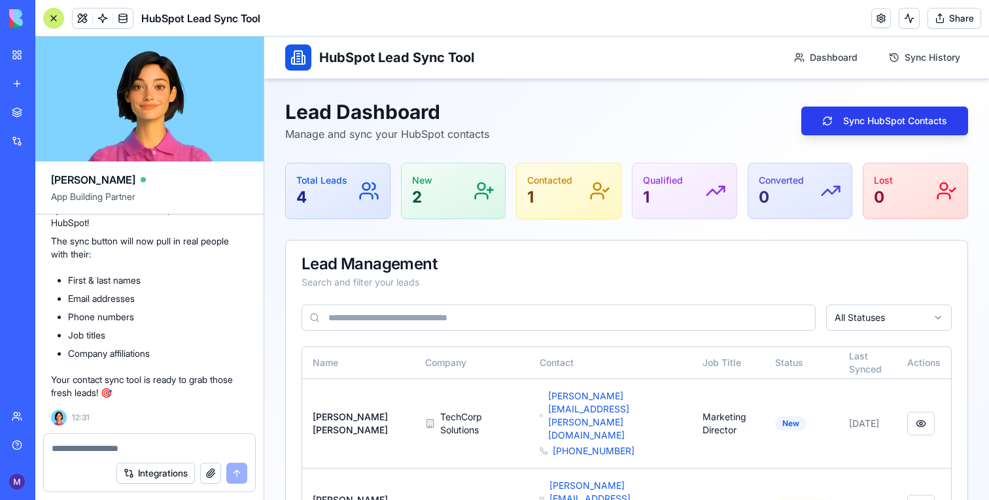
click at [866, 121] on button "Sync HubSpot Contacts" at bounding box center [884, 121] width 167 height 29
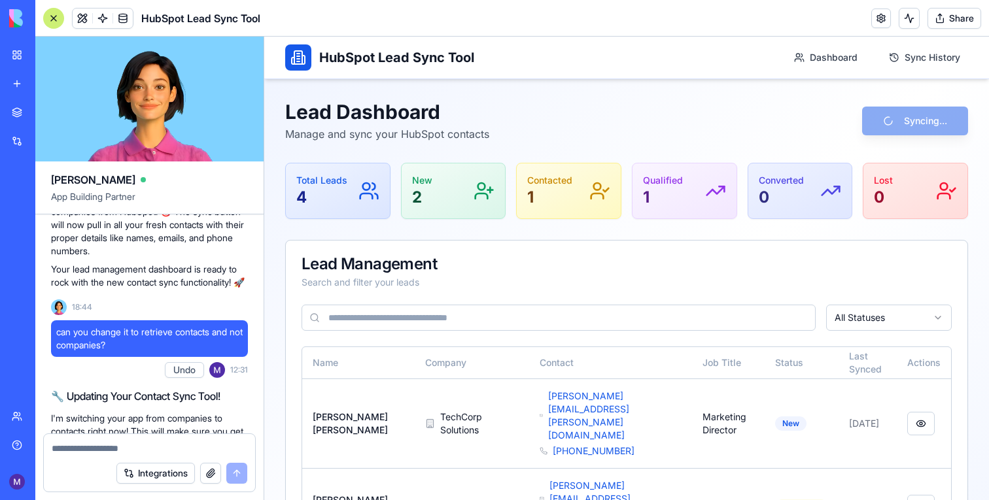
scroll to position [1340, 0]
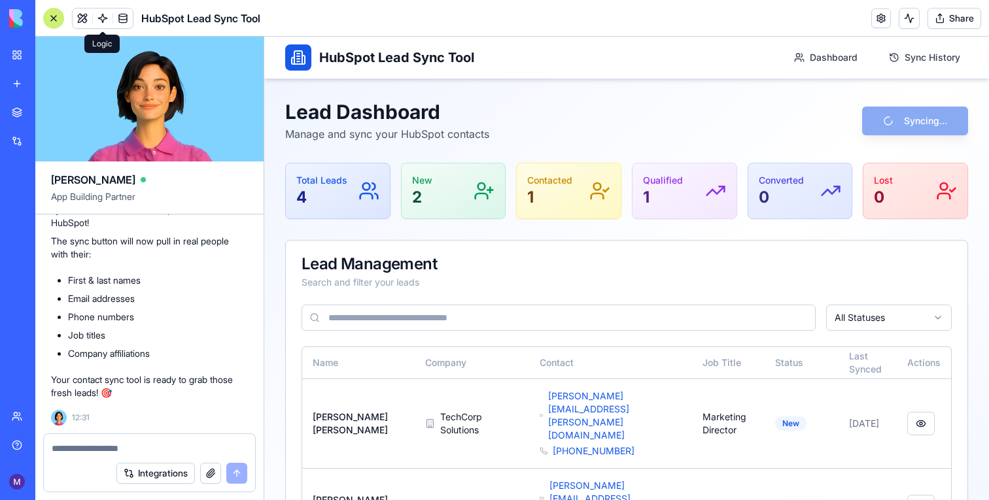
click at [108, 26] on link at bounding box center [103, 19] width 20 height 20
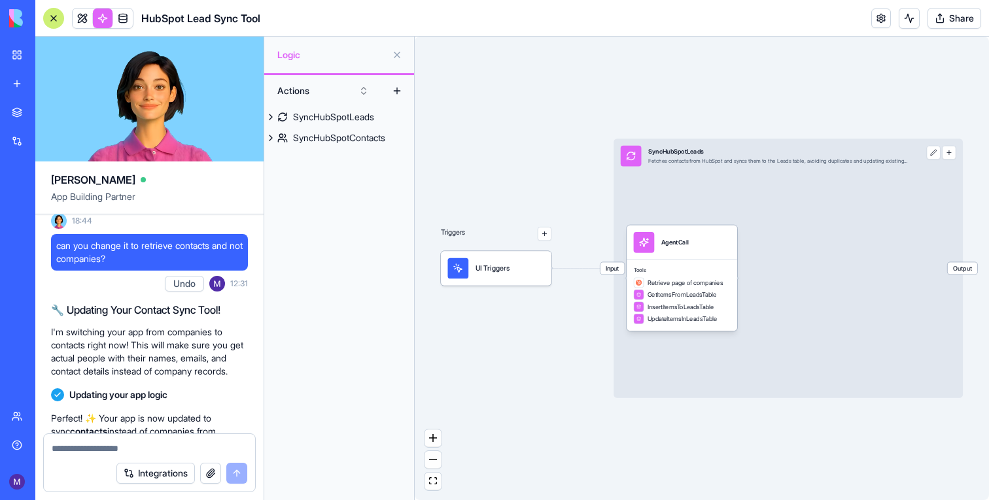
scroll to position [1079, 0]
click at [929, 157] on button at bounding box center [934, 153] width 14 height 14
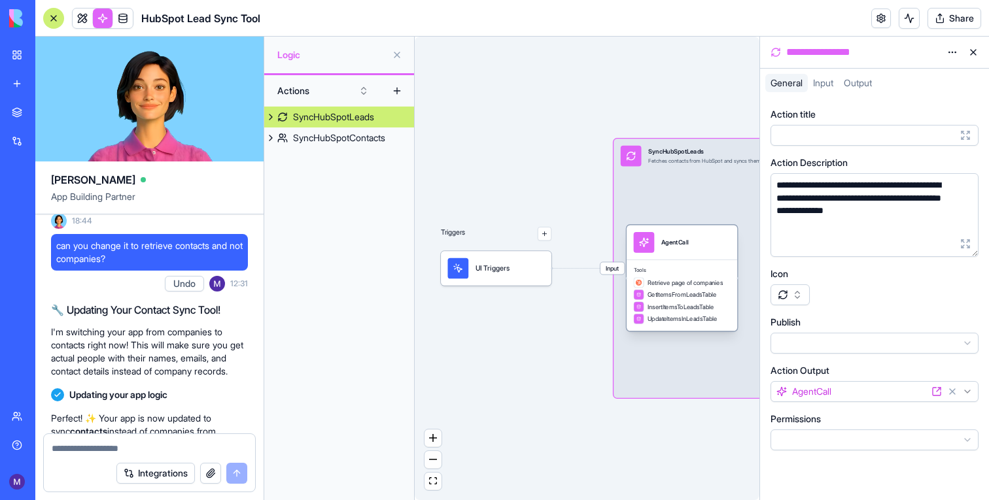
click at [667, 314] on div "UpdateItemsInLeadsTable" at bounding box center [676, 319] width 84 height 10
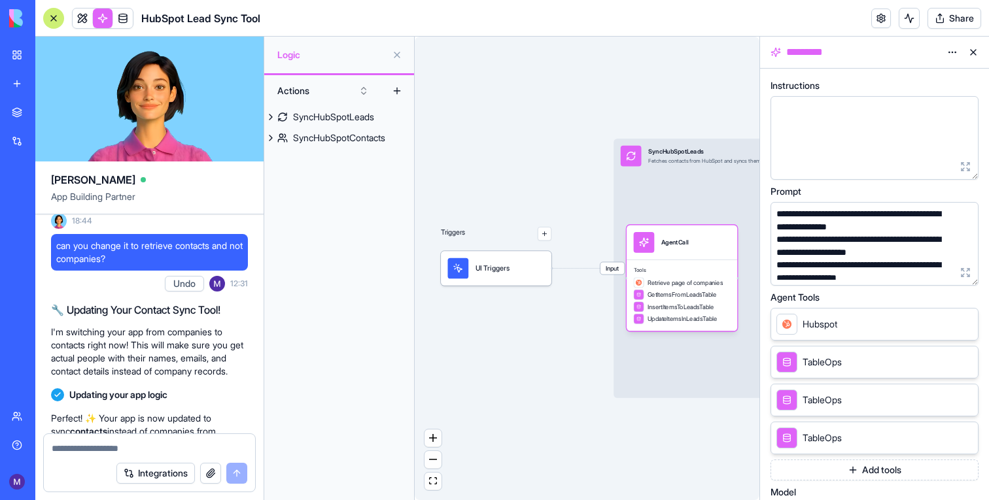
click at [854, 324] on div "Hubspot" at bounding box center [875, 324] width 208 height 33
click at [873, 479] on button "Add tools" at bounding box center [875, 470] width 208 height 21
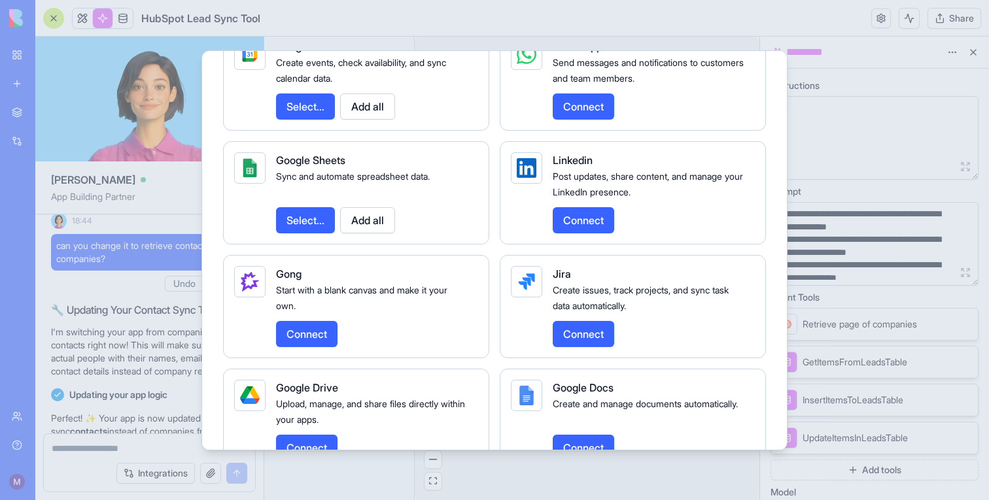
scroll to position [1910, 0]
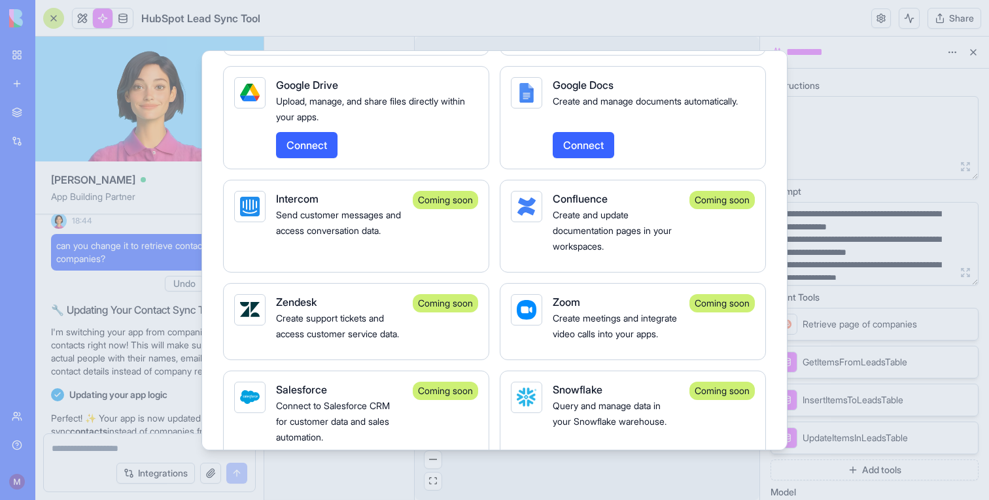
click at [109, 191] on div at bounding box center [494, 250] width 989 height 500
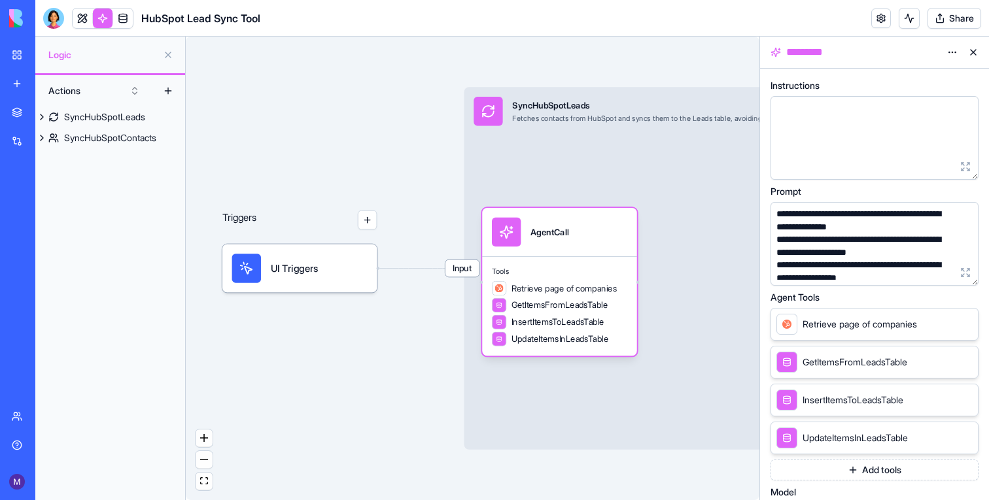
click at [869, 462] on button "Add tools" at bounding box center [875, 470] width 208 height 21
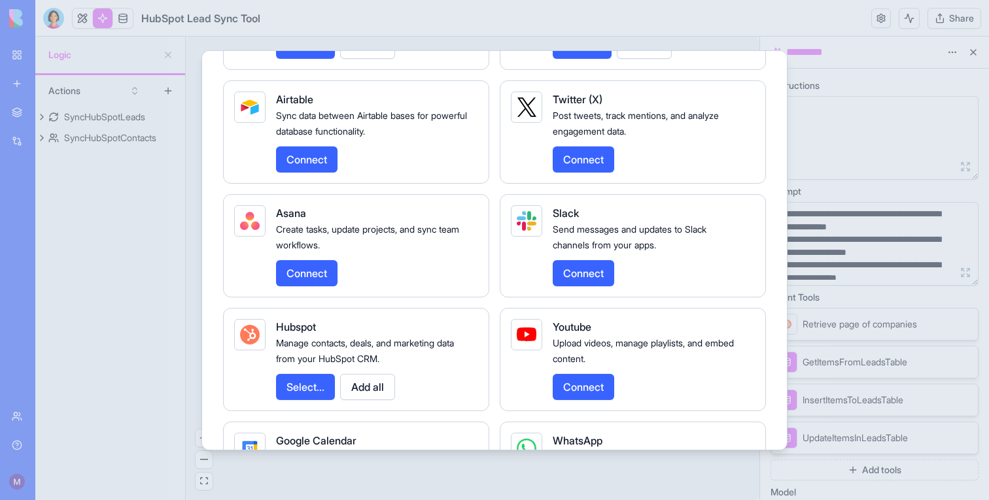
scroll to position [1294, 0]
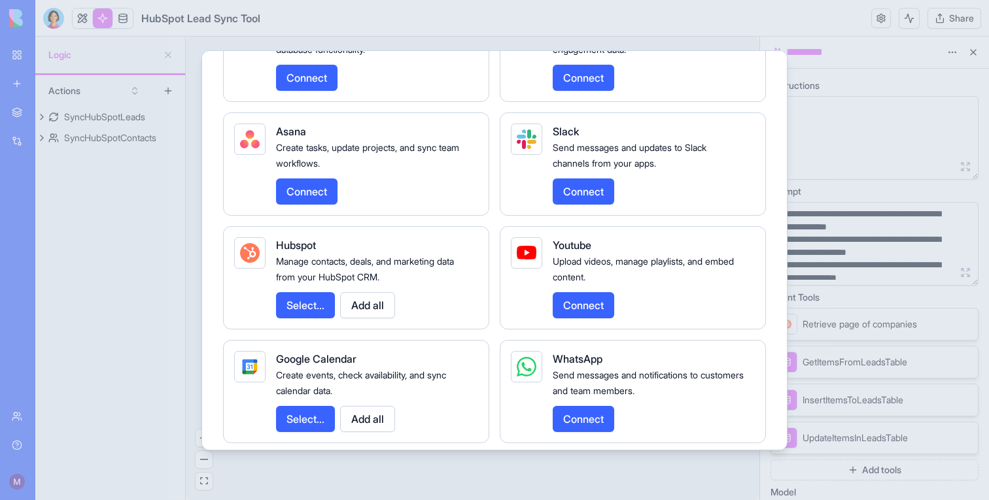
click at [302, 319] on button "Select..." at bounding box center [305, 305] width 59 height 26
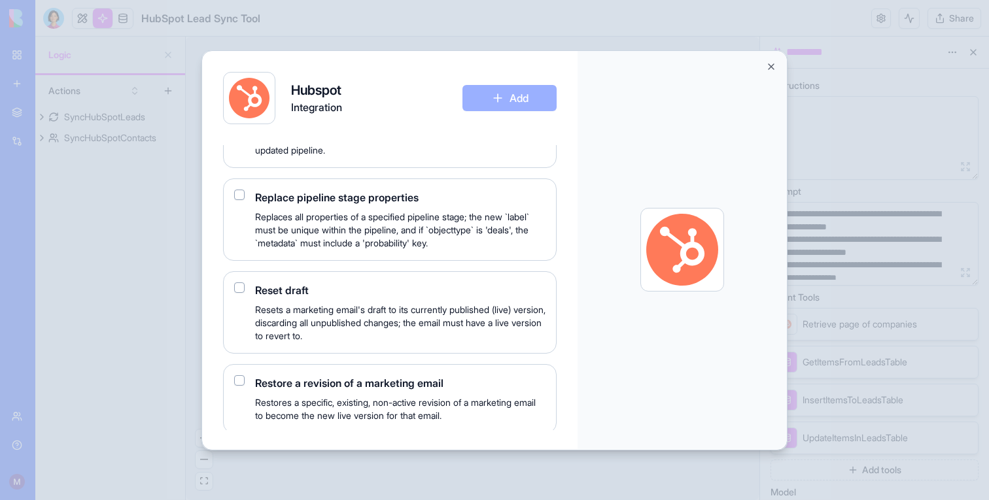
scroll to position [16609, 0]
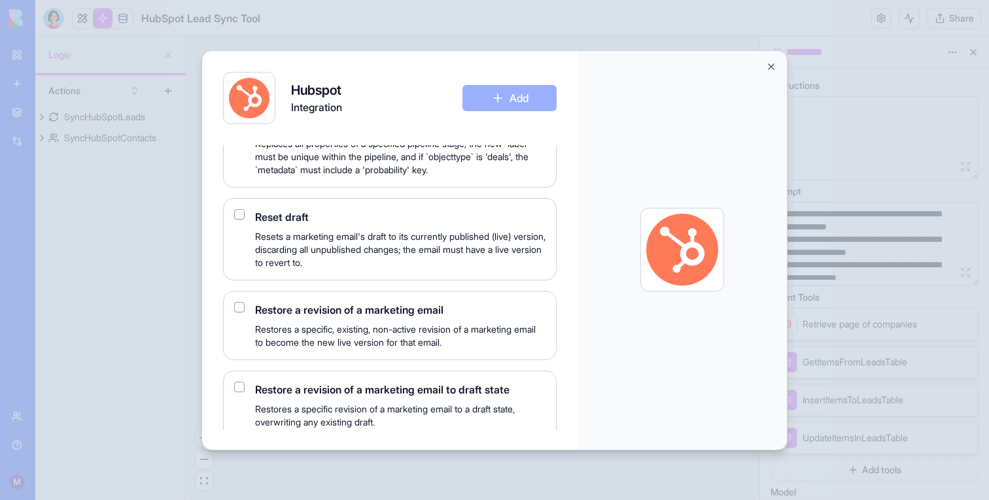
click at [776, 67] on div at bounding box center [682, 250] width 209 height 398
click at [773, 72] on div at bounding box center [682, 250] width 209 height 398
click at [770, 64] on button "Close" at bounding box center [771, 66] width 10 height 10
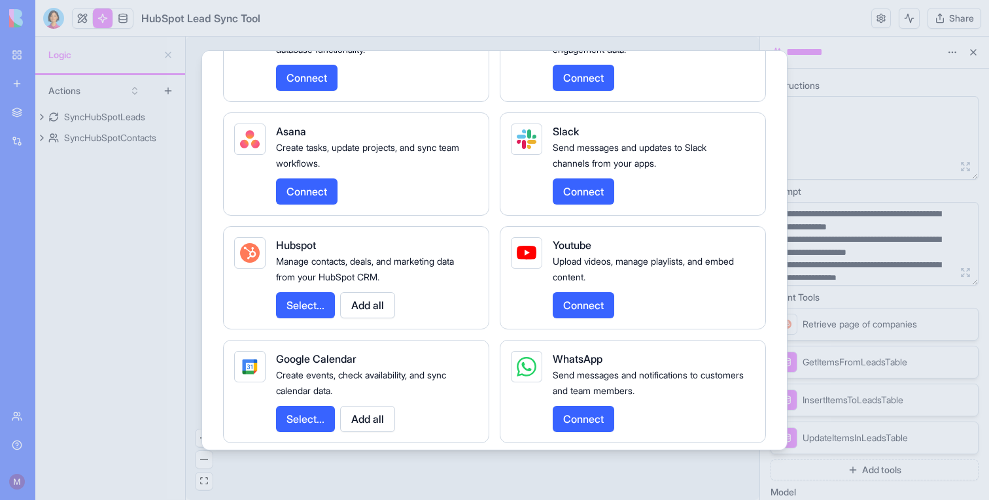
click at [377, 317] on button "Add all" at bounding box center [367, 305] width 55 height 26
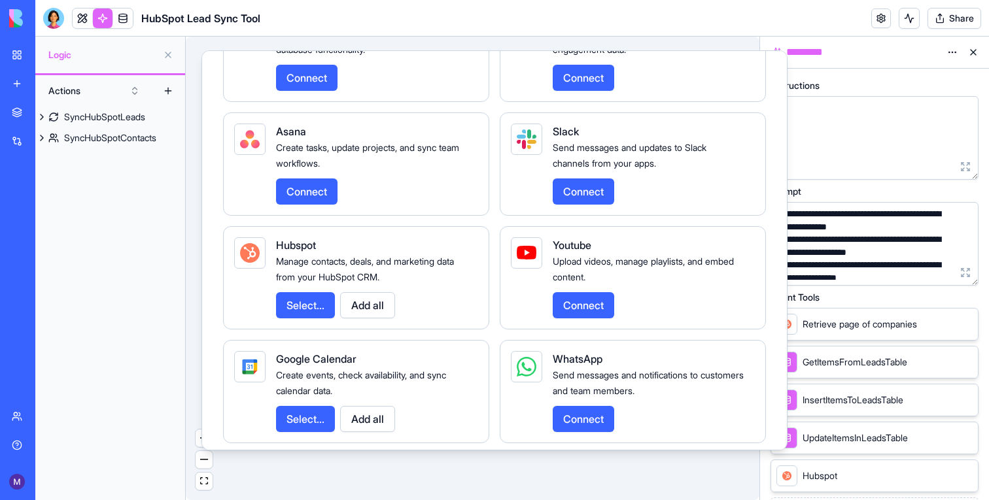
scroll to position [18, 0]
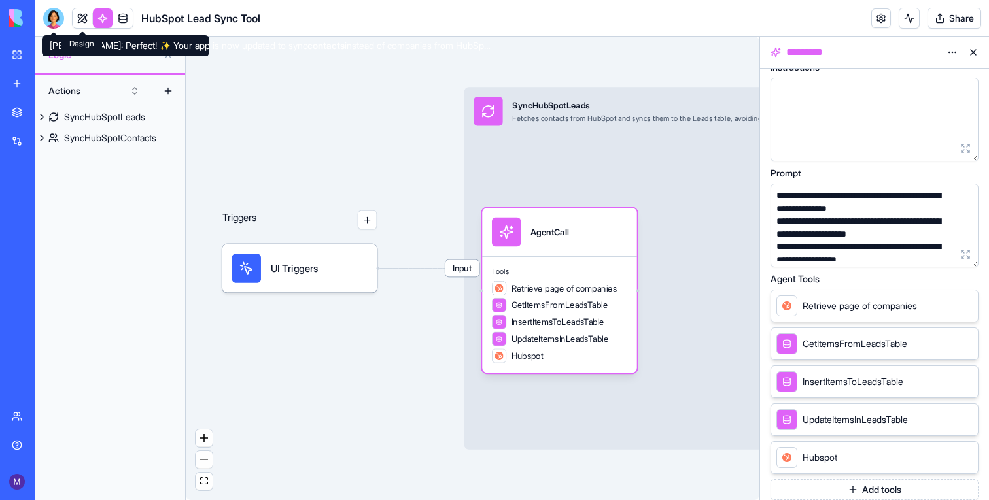
click at [86, 20] on link at bounding box center [83, 19] width 20 height 20
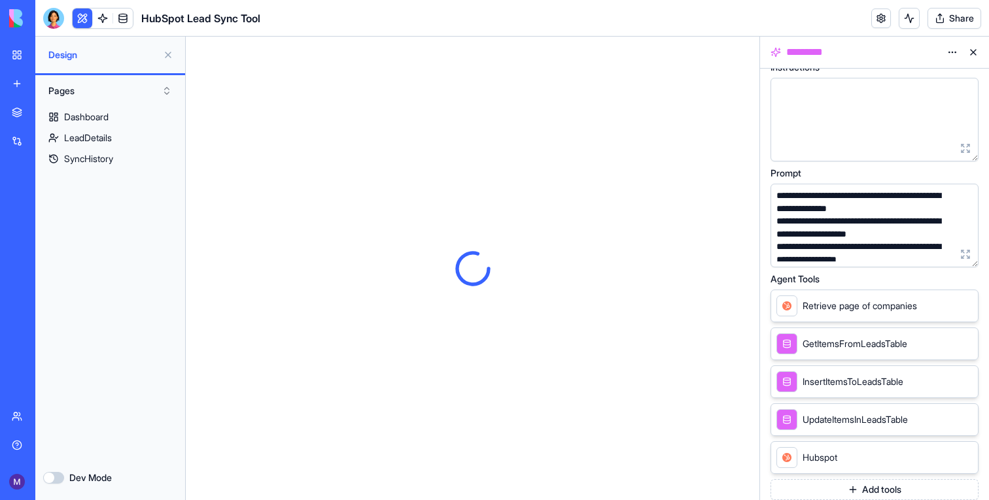
click at [971, 56] on button at bounding box center [973, 52] width 21 height 21
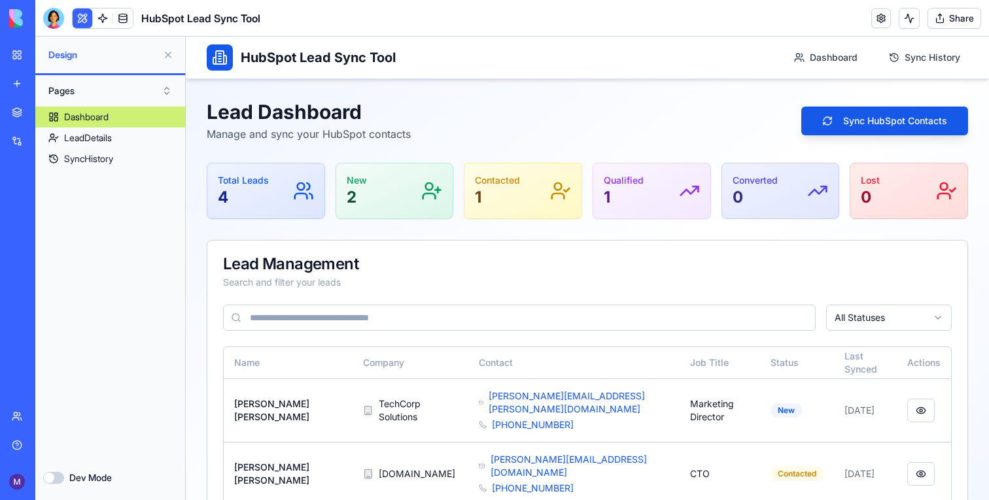
click at [173, 54] on button at bounding box center [168, 54] width 21 height 21
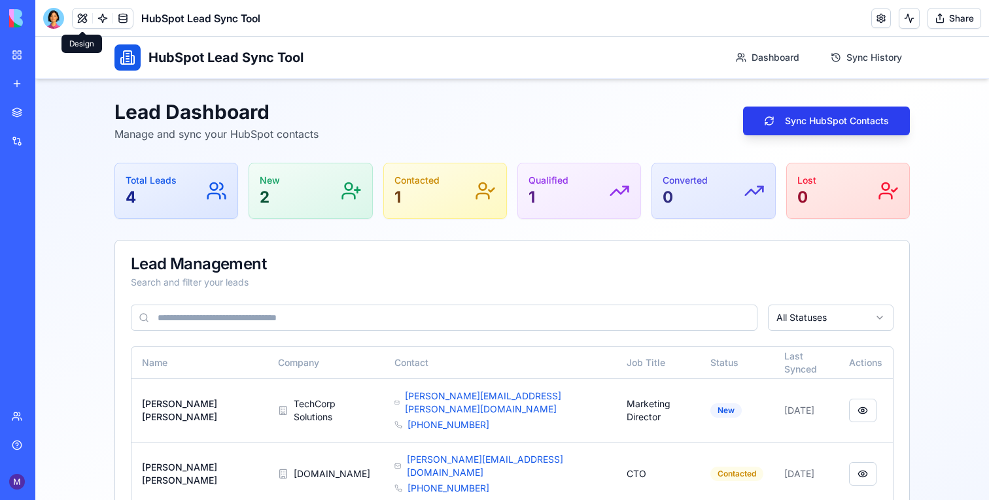
click at [843, 114] on button "Sync HubSpot Contacts" at bounding box center [826, 121] width 167 height 29
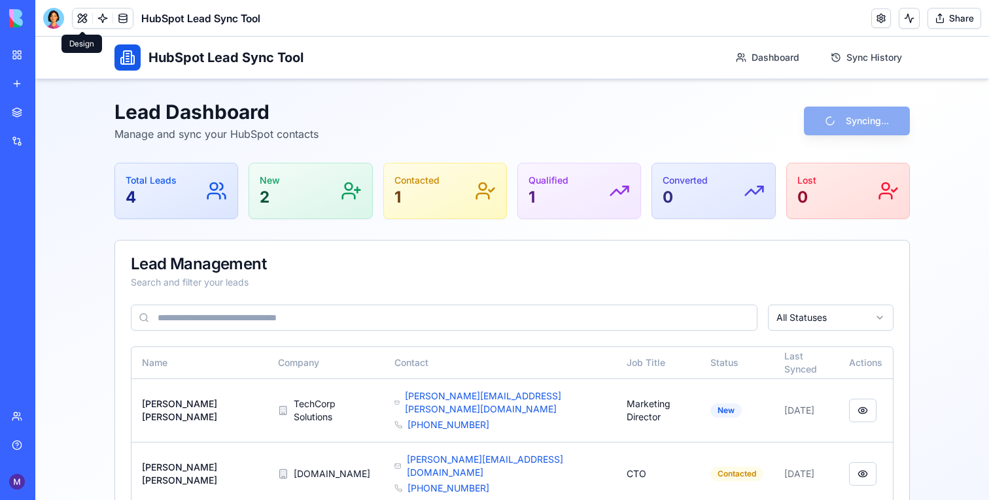
scroll to position [113, 0]
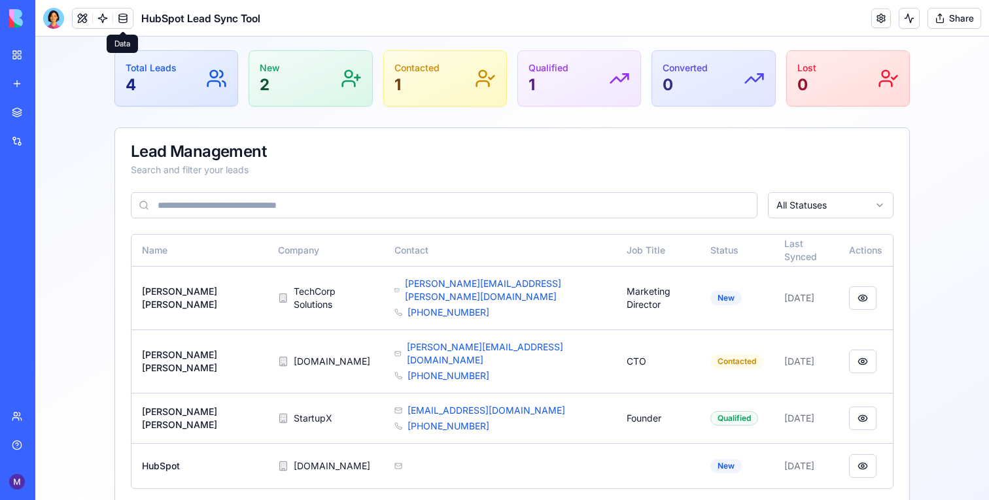
click at [132, 20] on link at bounding box center [123, 19] width 20 height 20
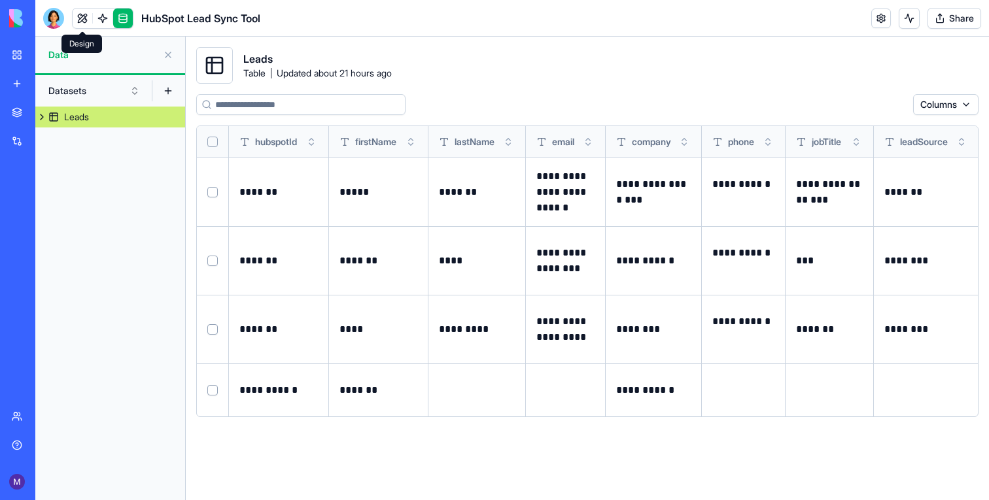
click at [59, 24] on div at bounding box center [53, 18] width 21 height 21
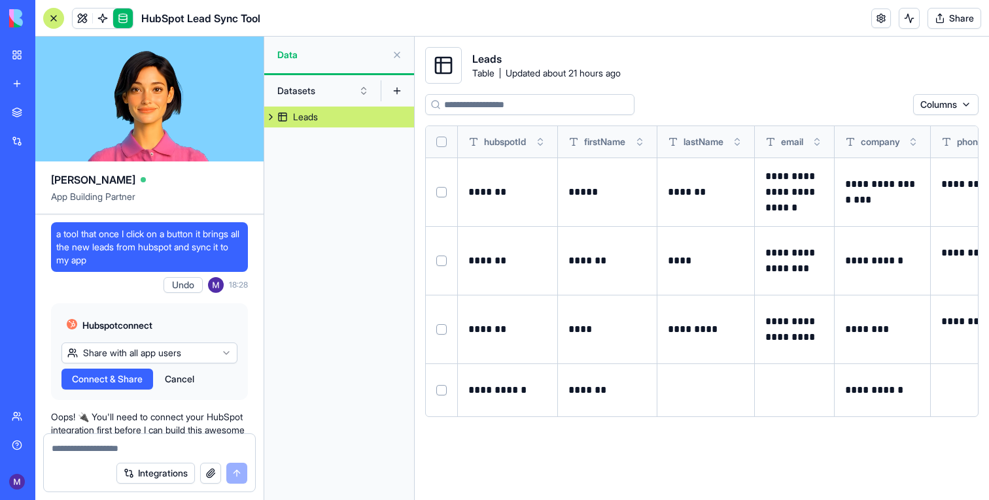
click at [168, 237] on span "a tool that once I click on a button it brings all the new leads from hubspot a…" at bounding box center [149, 247] width 186 height 39
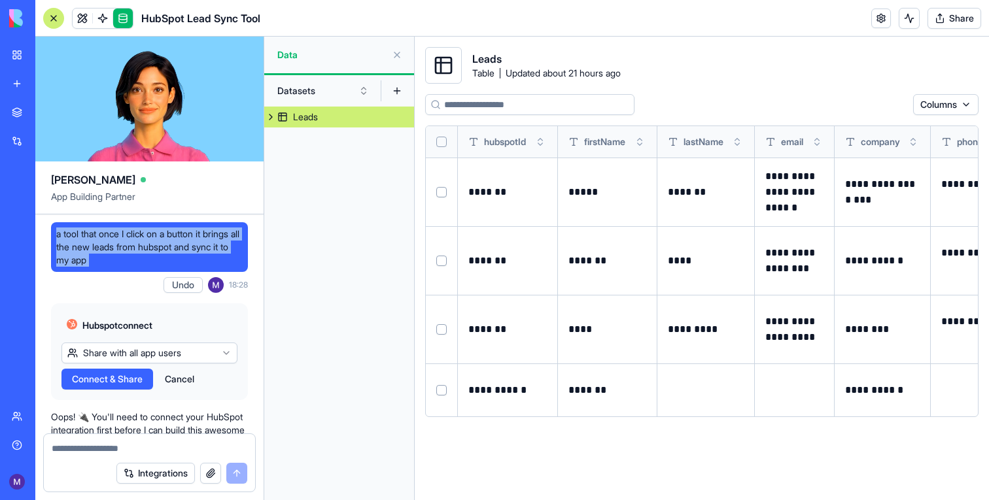
click at [168, 237] on span "a tool that once I click on a button it brings all the new leads from hubspot a…" at bounding box center [149, 247] width 186 height 39
copy span "a tool that once I click on a button it brings all the new leads from hubspot a…"
click at [20, 82] on link "New app" at bounding box center [30, 84] width 52 height 26
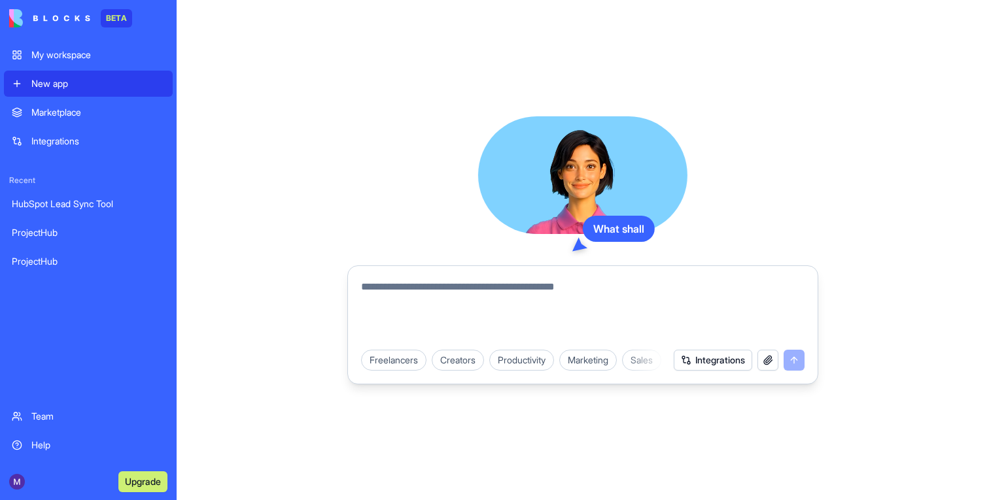
click at [491, 290] on textarea at bounding box center [583, 310] width 444 height 63
paste textarea "**********"
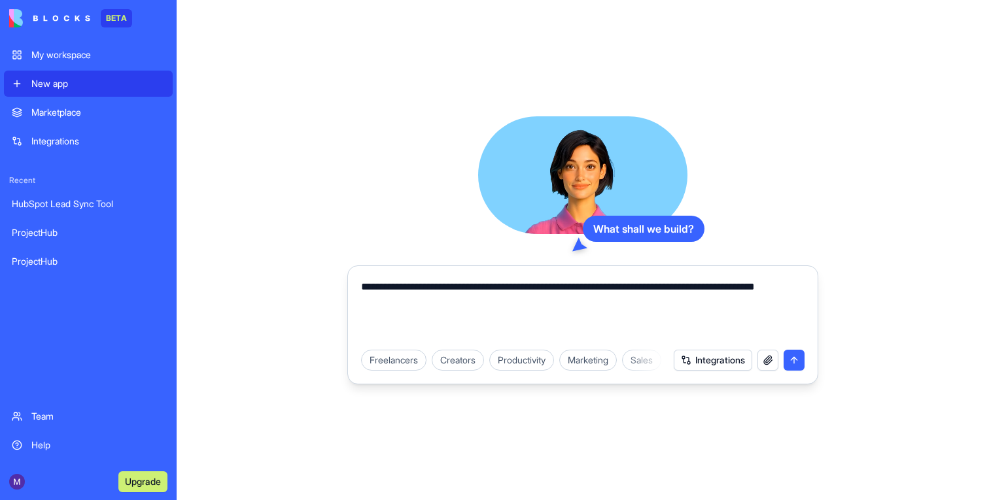
type textarea "**********"
click at [712, 367] on button "Integrations" at bounding box center [713, 360] width 78 height 21
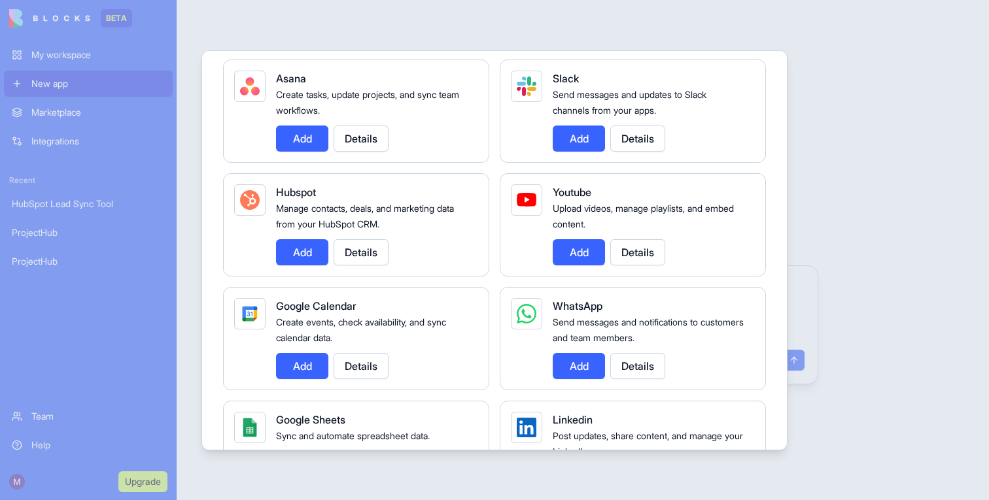
scroll to position [288, 0]
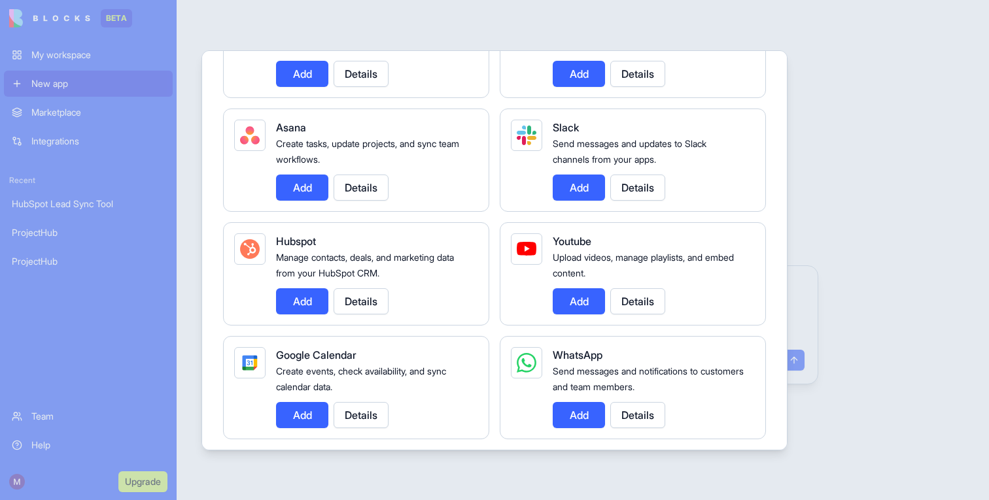
click at [296, 303] on button "Add" at bounding box center [302, 301] width 52 height 26
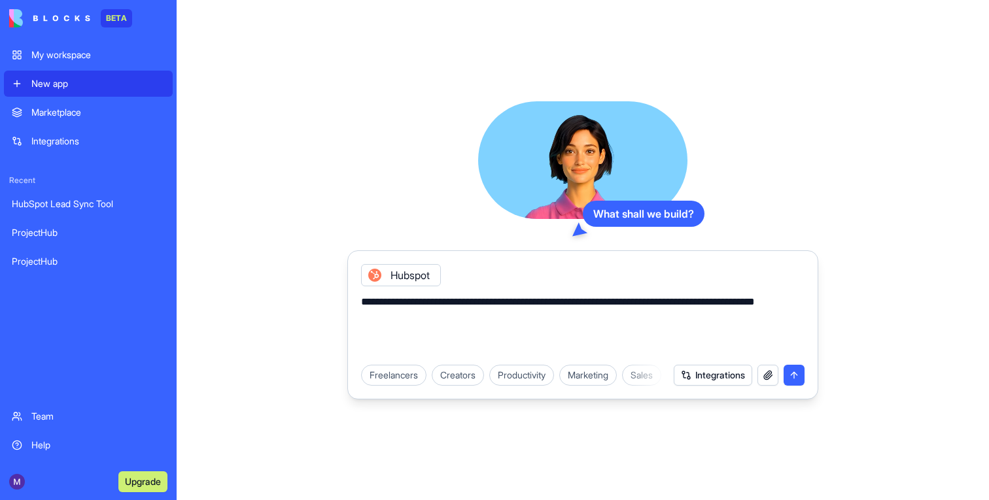
click at [789, 370] on button "submit" at bounding box center [794, 375] width 21 height 21
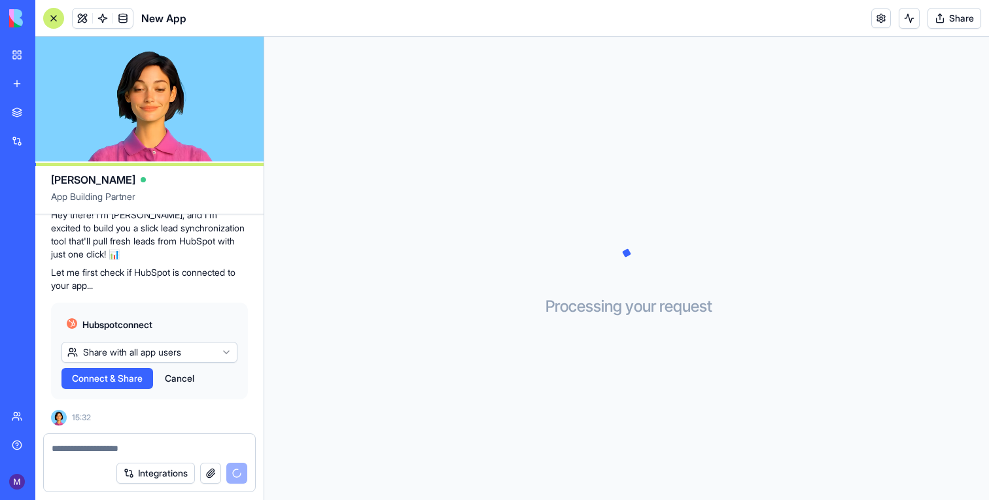
scroll to position [226, 0]
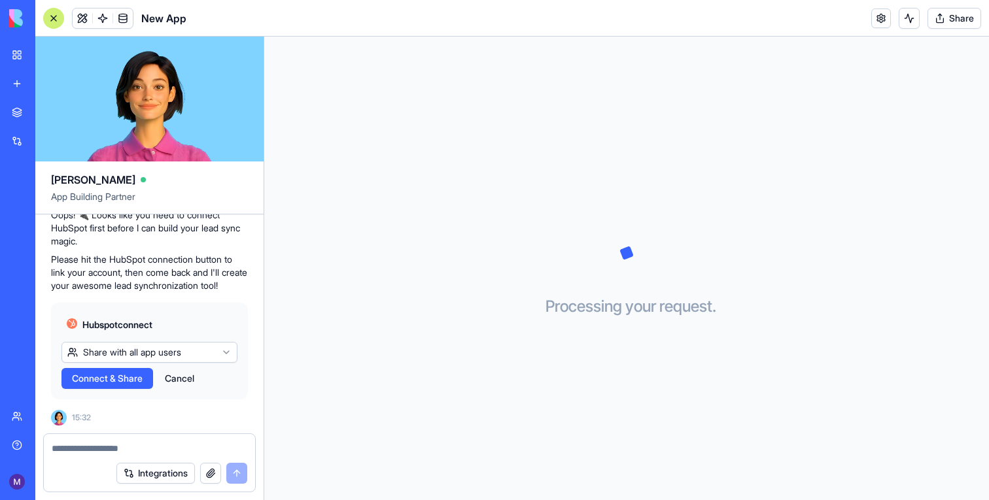
click at [97, 384] on span "Connect & Share" at bounding box center [107, 378] width 71 height 13
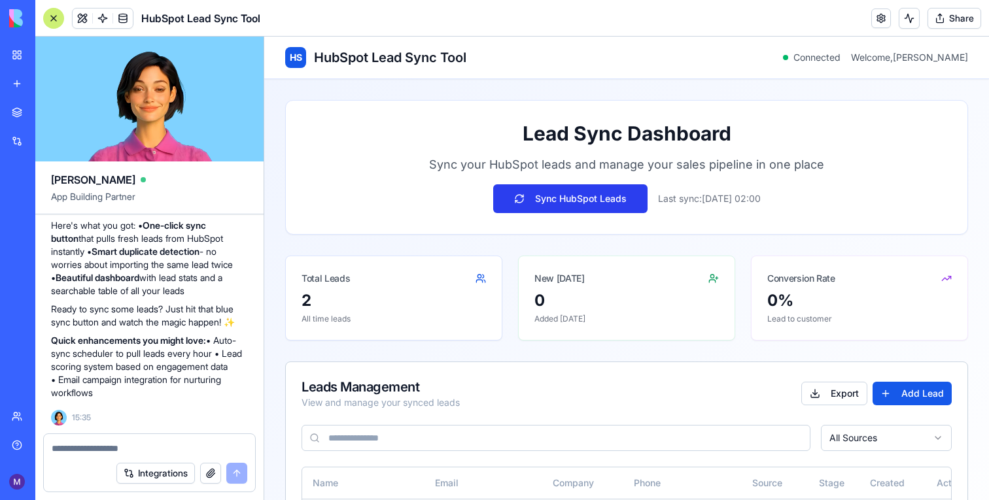
click at [585, 207] on button "Sync HubSpot Leads" at bounding box center [570, 198] width 154 height 29
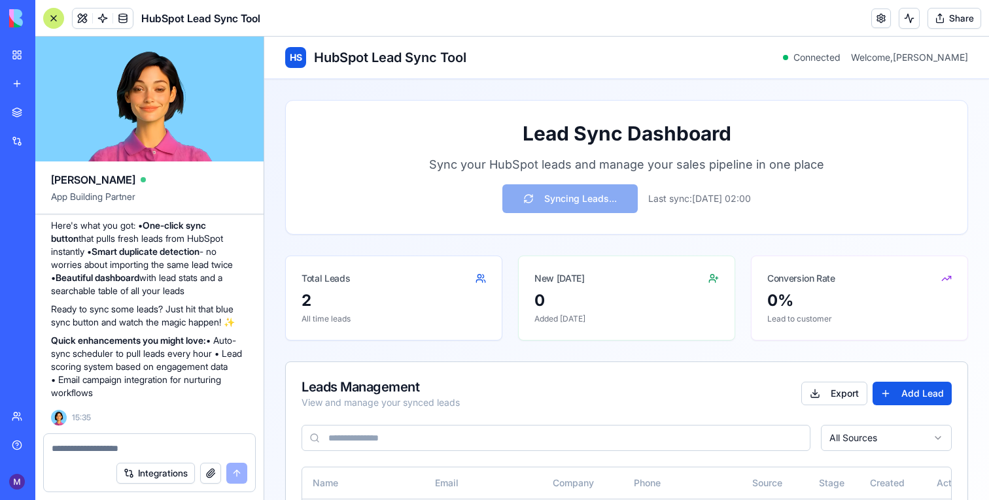
scroll to position [145, 0]
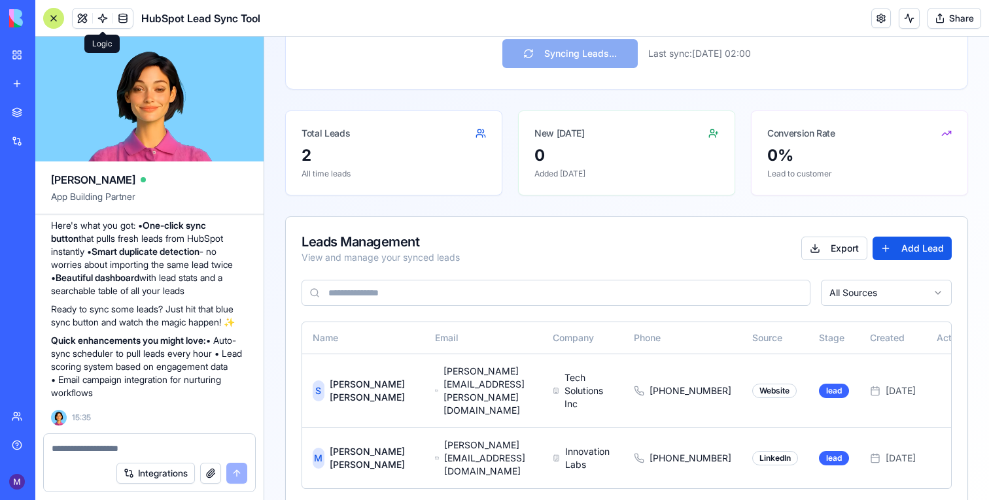
click at [105, 20] on link at bounding box center [103, 19] width 20 height 20
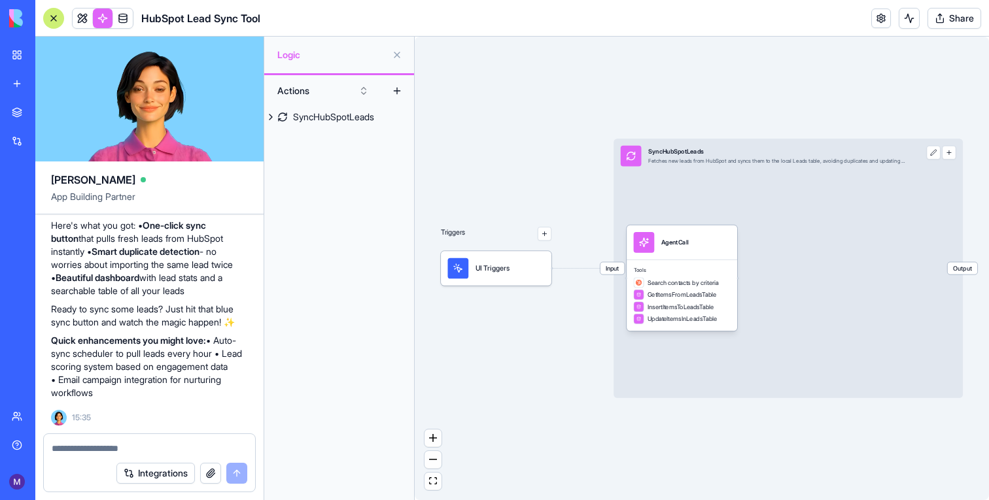
click at [84, 22] on link at bounding box center [83, 19] width 20 height 20
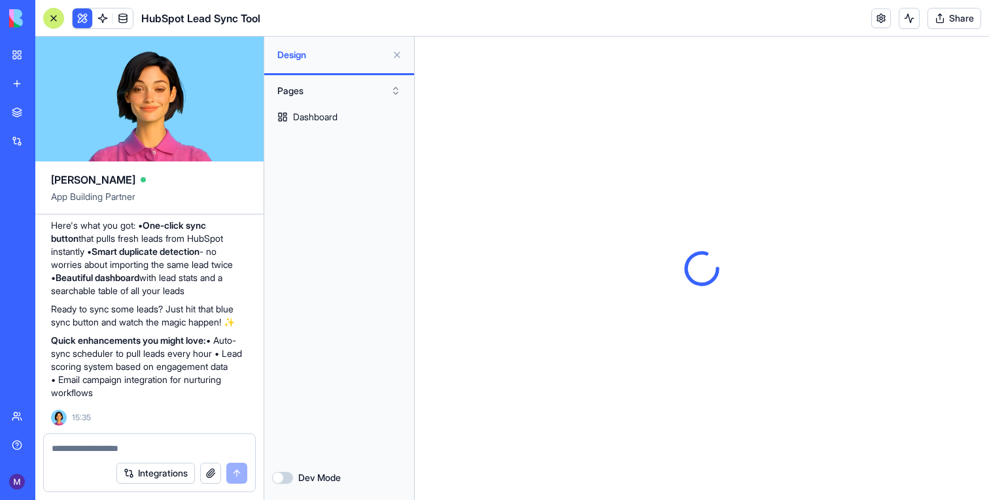
click at [402, 57] on button at bounding box center [397, 54] width 21 height 21
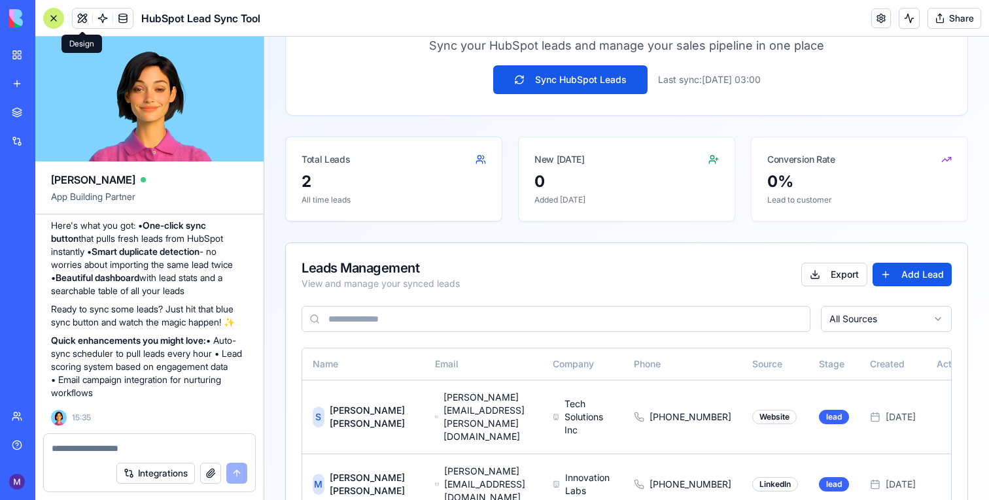
scroll to position [145, 0]
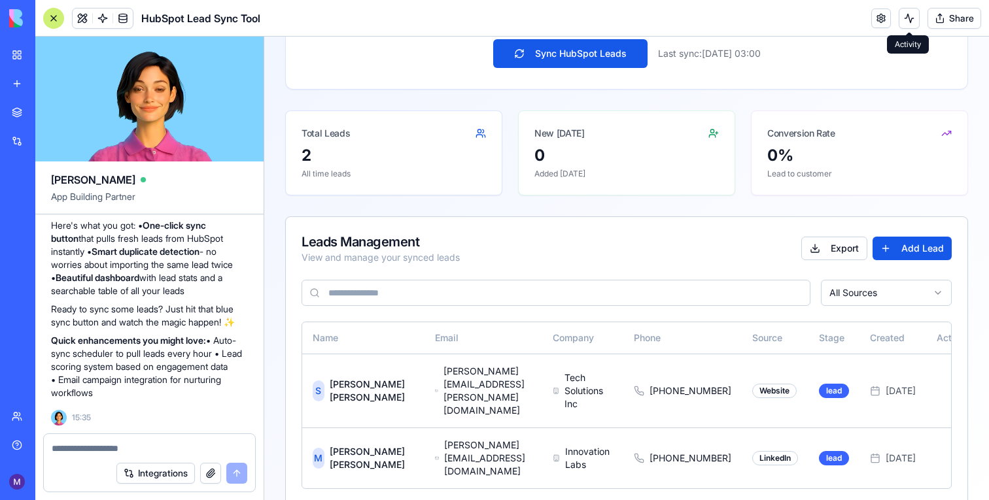
click at [911, 23] on button at bounding box center [909, 18] width 21 height 21
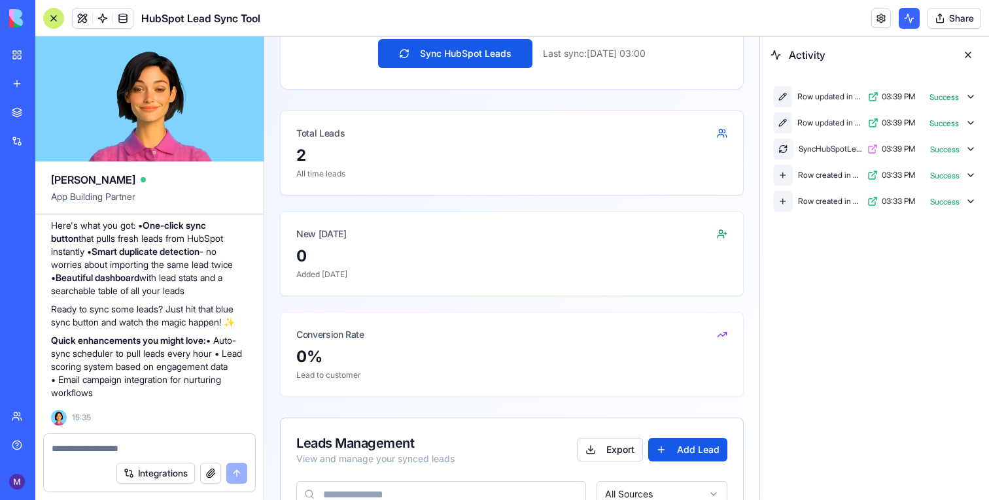
click at [911, 23] on button at bounding box center [909, 18] width 21 height 21
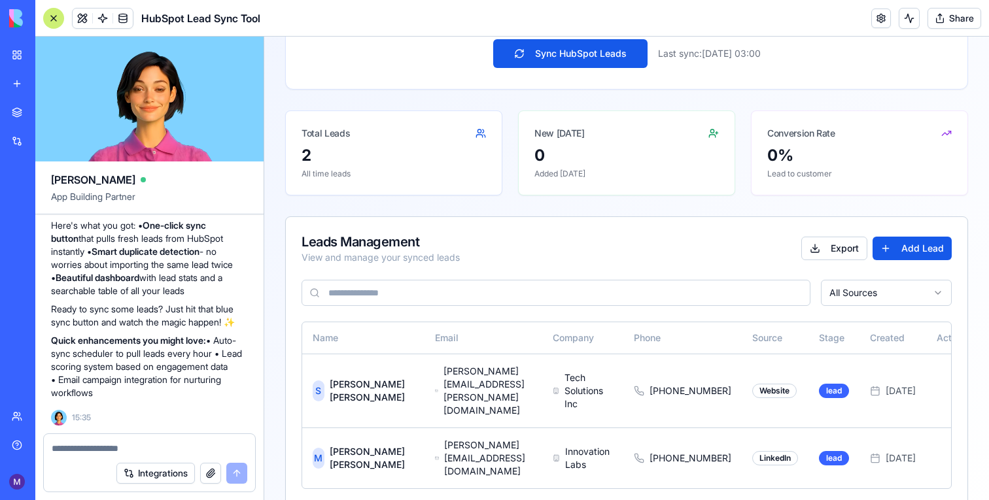
click at [911, 23] on button at bounding box center [909, 18] width 21 height 21
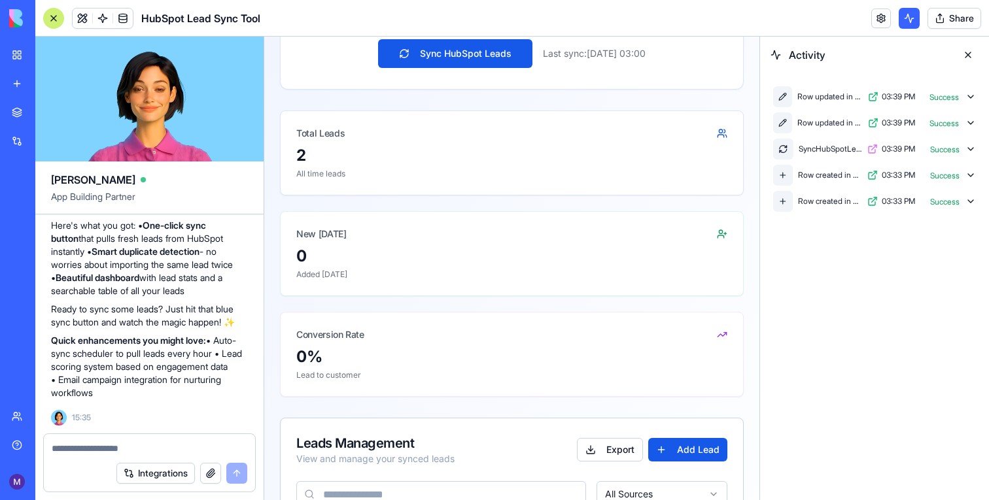
click at [970, 144] on icon at bounding box center [971, 149] width 10 height 10
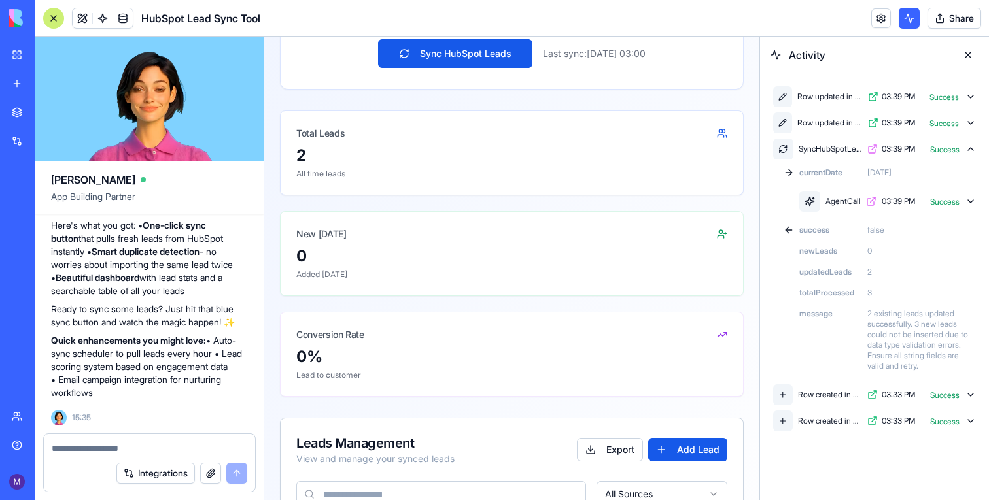
click at [975, 199] on icon at bounding box center [971, 201] width 10 height 10
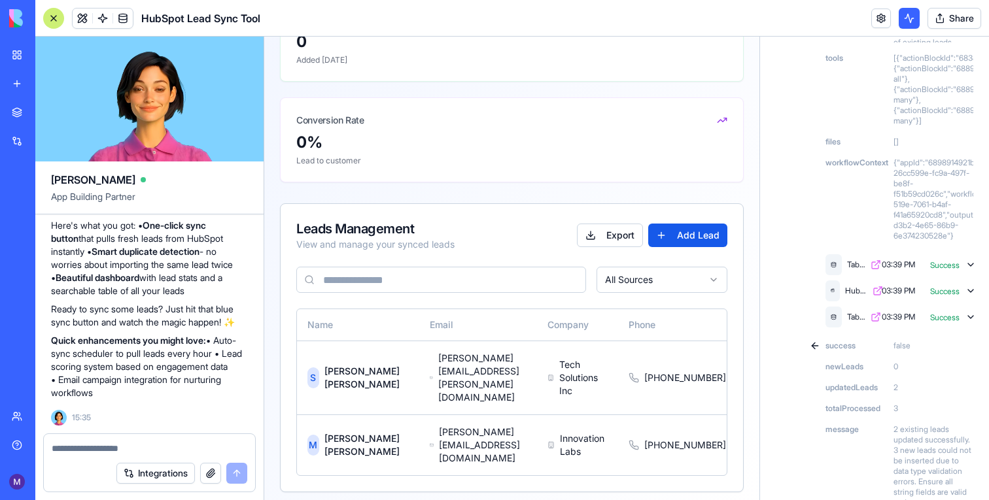
scroll to position [571, 0]
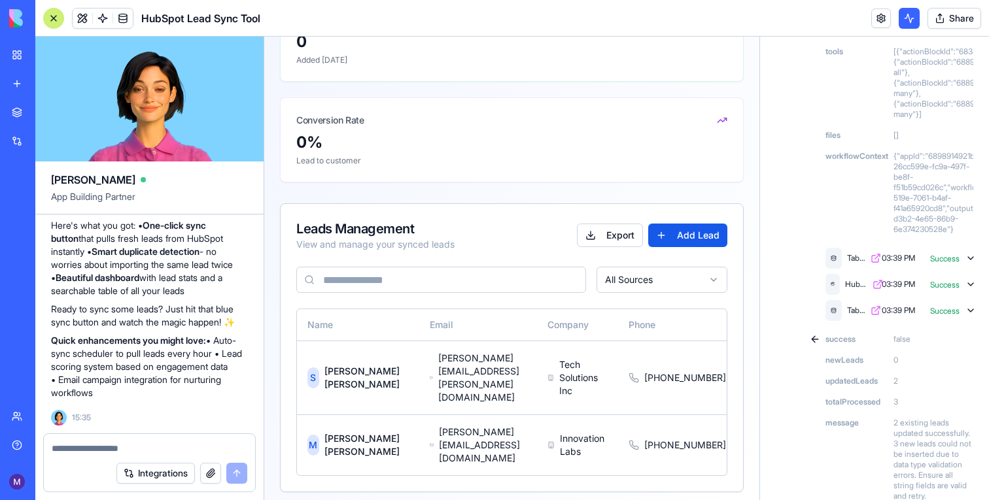
click at [971, 261] on icon at bounding box center [971, 258] width 10 height 10
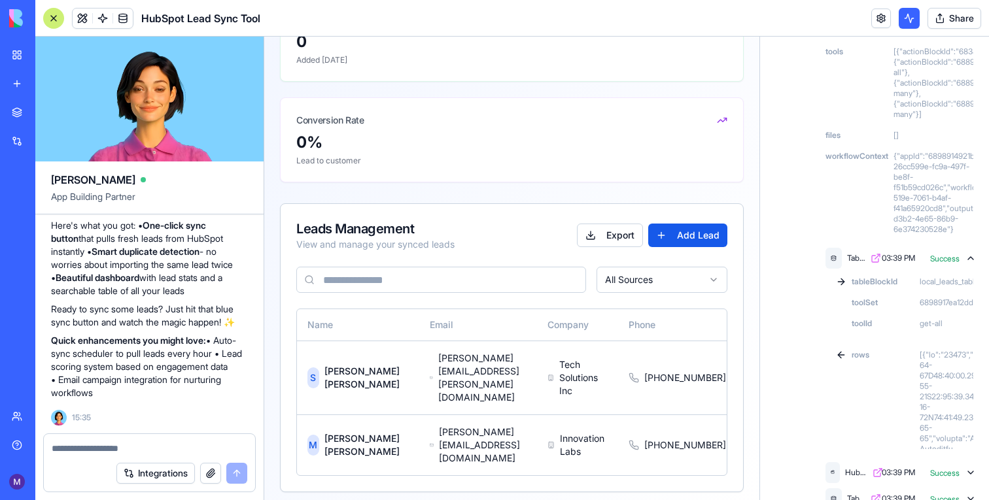
click at [132, 21] on link at bounding box center [123, 19] width 20 height 20
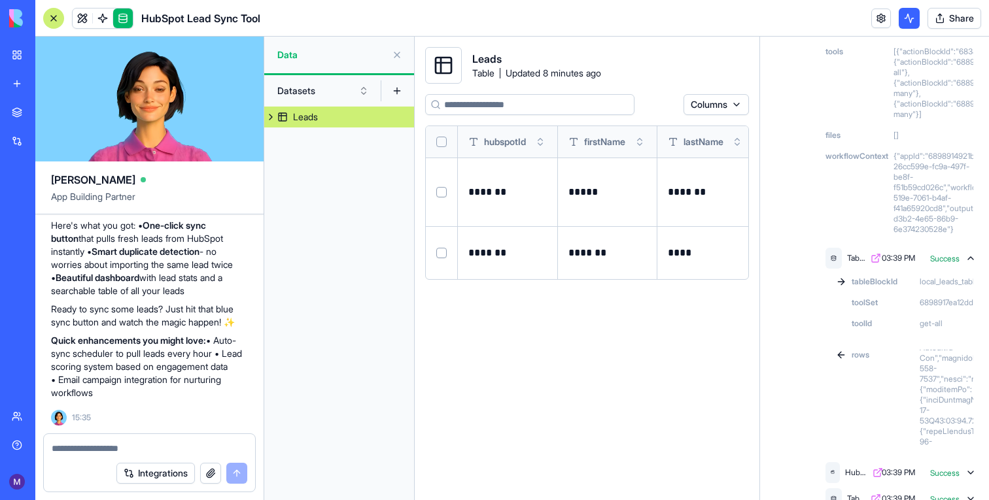
scroll to position [707, 0]
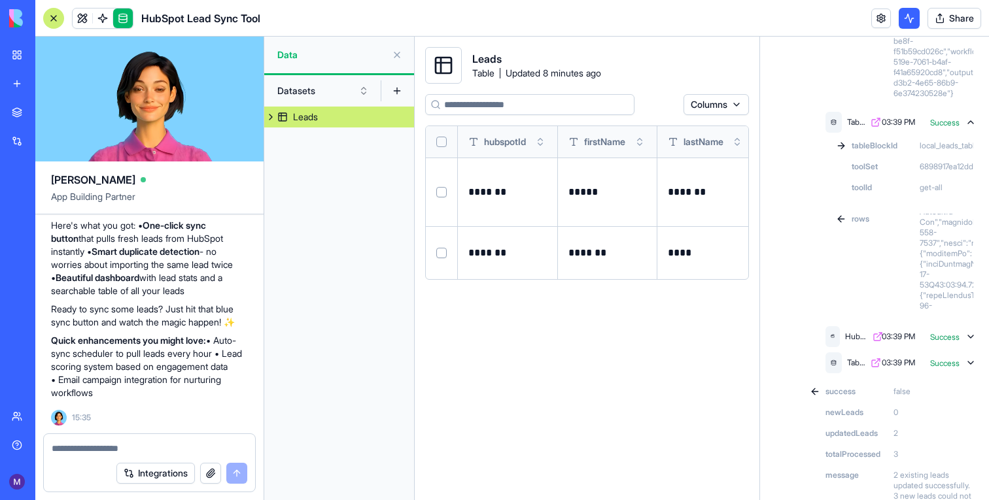
click at [967, 332] on icon at bounding box center [971, 337] width 10 height 10
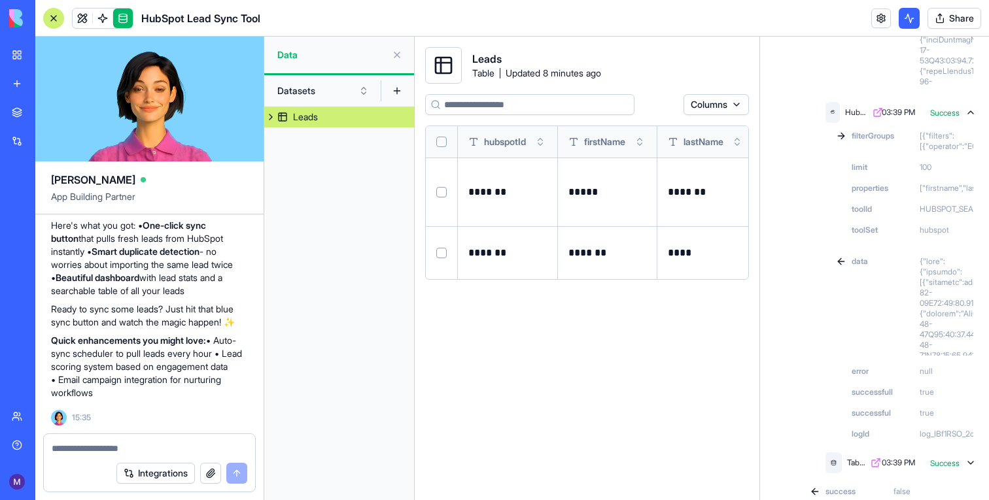
scroll to position [977, 0]
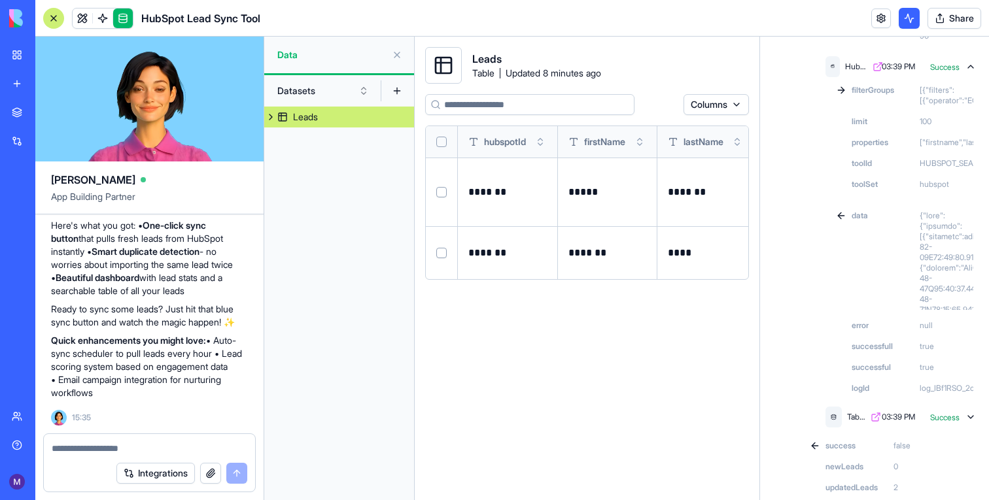
click at [969, 415] on icon at bounding box center [971, 417] width 10 height 10
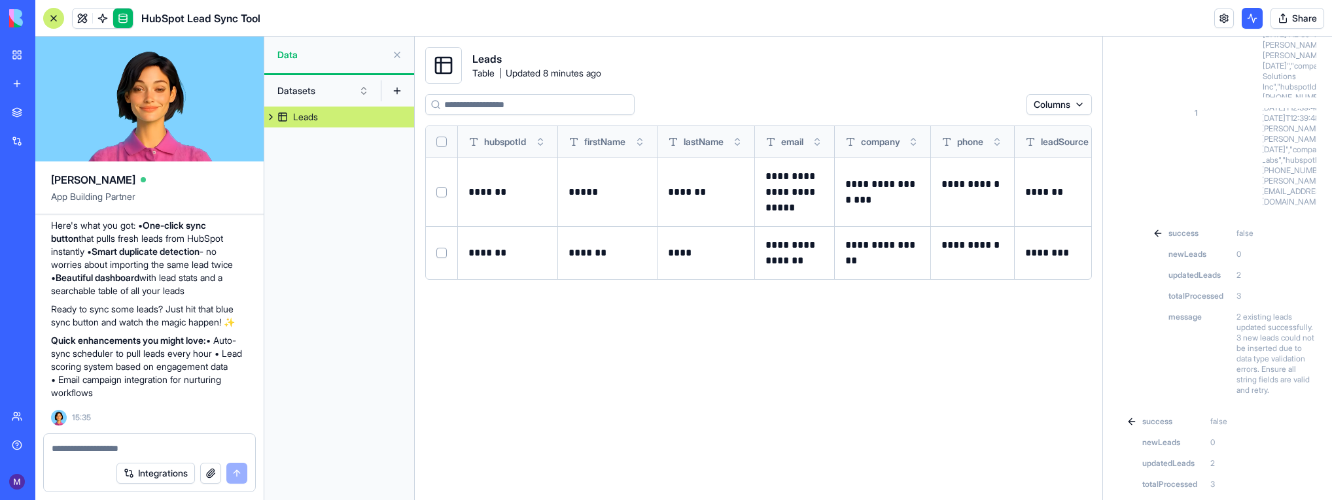
scroll to position [1745, 0]
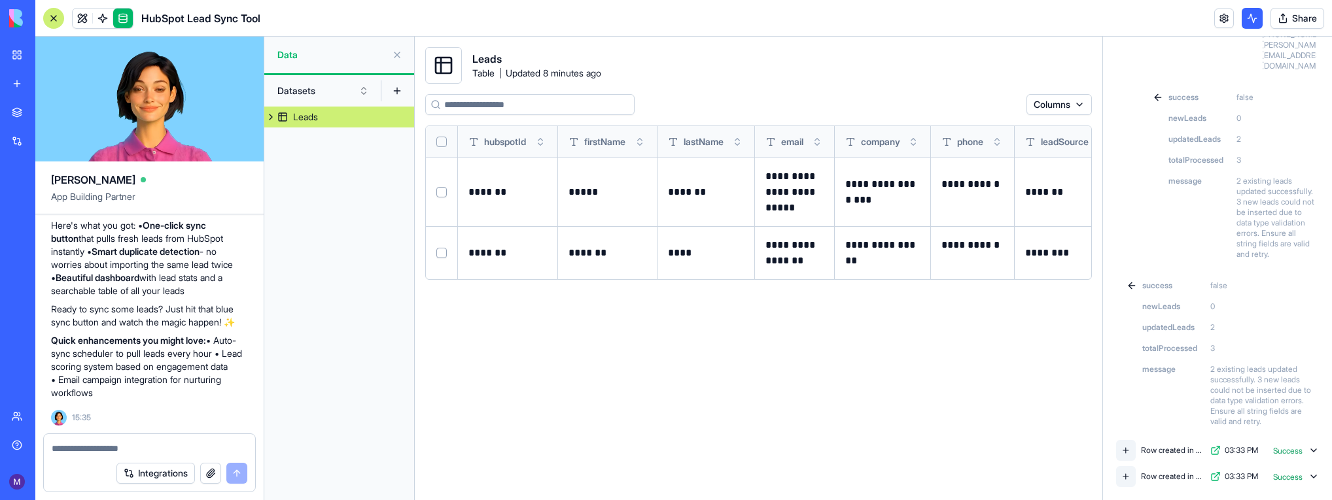
click at [56, 14] on div at bounding box center [53, 18] width 21 height 21
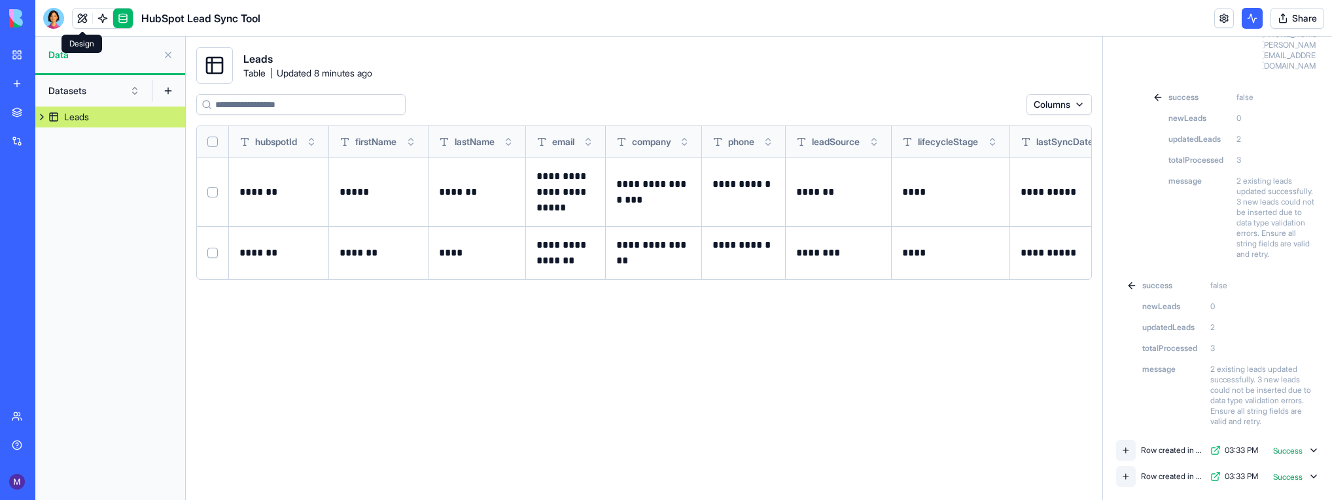
click at [90, 12] on link at bounding box center [83, 19] width 20 height 20
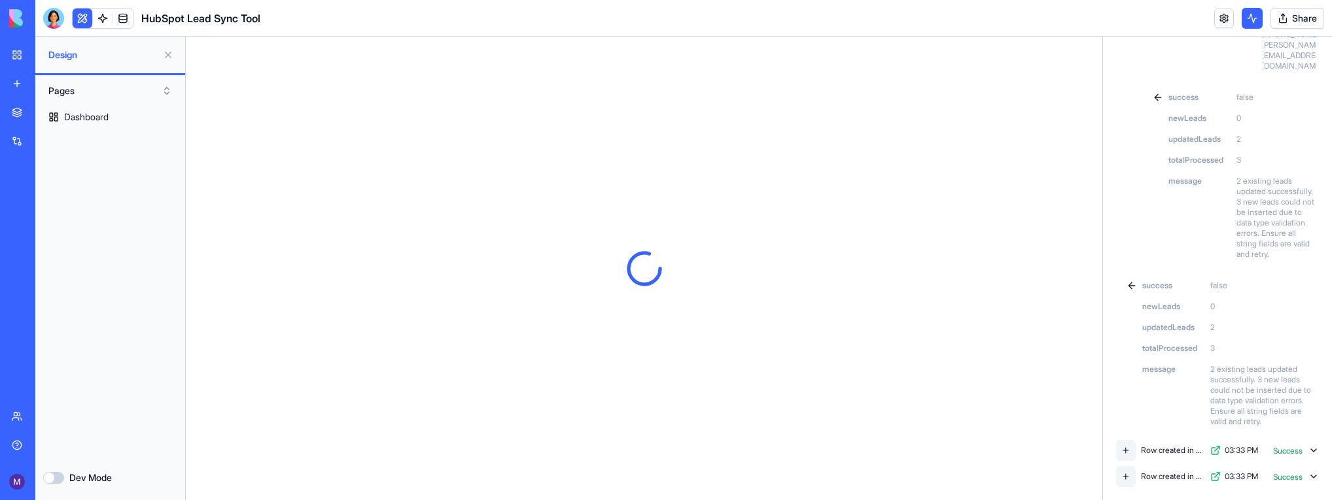
click at [169, 52] on button at bounding box center [168, 54] width 21 height 21
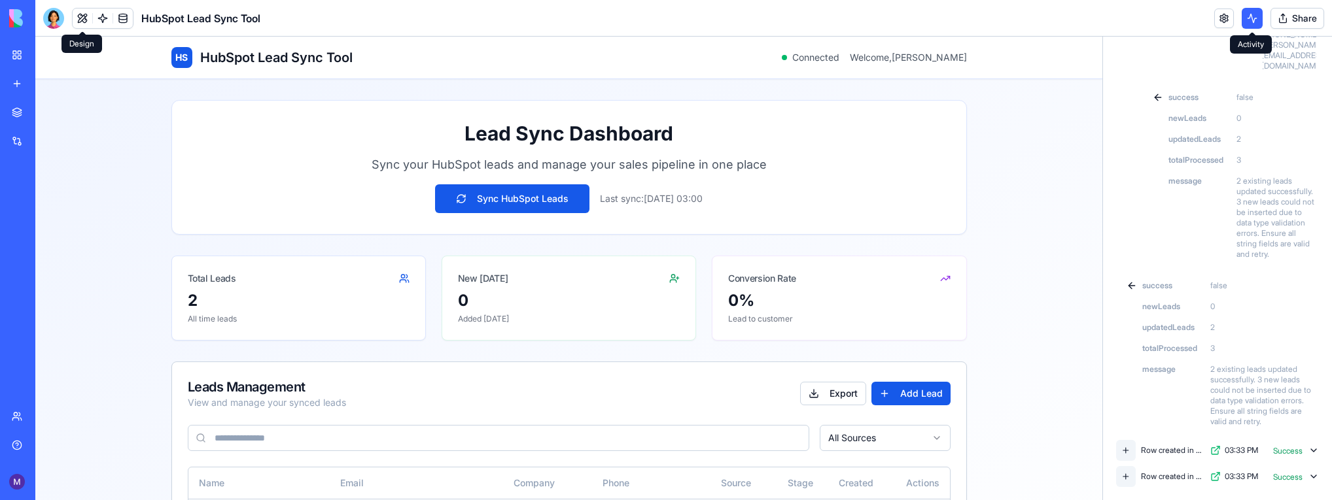
click at [988, 26] on button at bounding box center [1252, 18] width 21 height 21
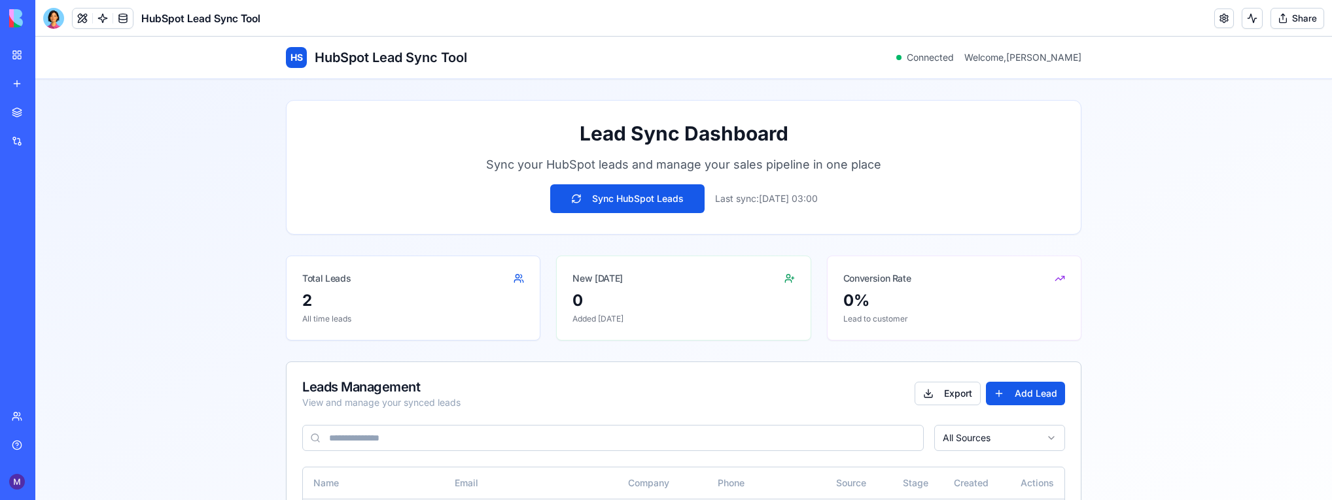
scroll to position [127, 0]
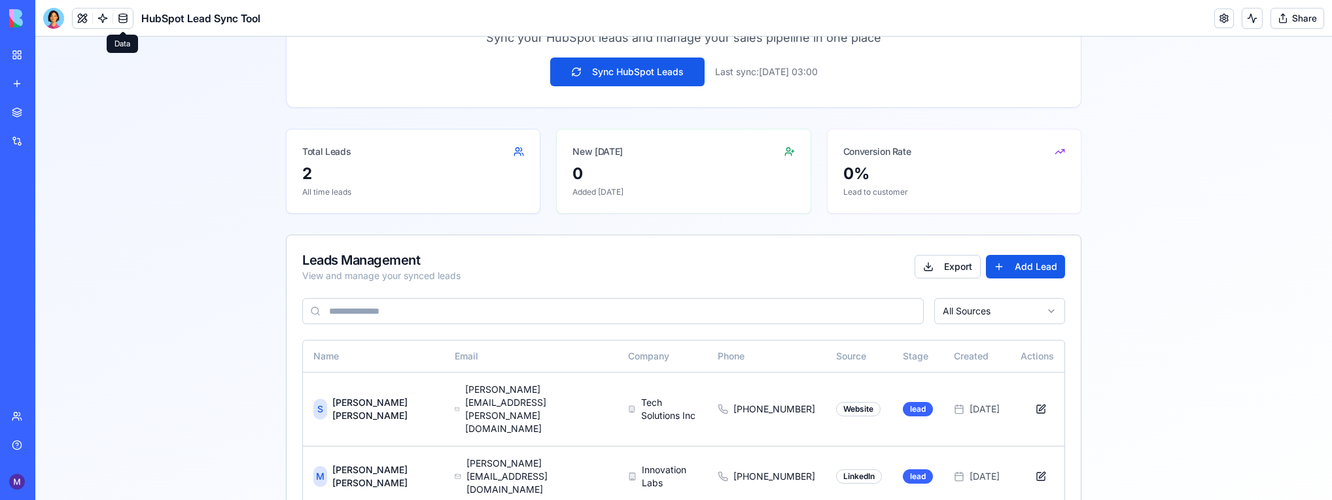
click at [107, 20] on link at bounding box center [103, 19] width 20 height 20
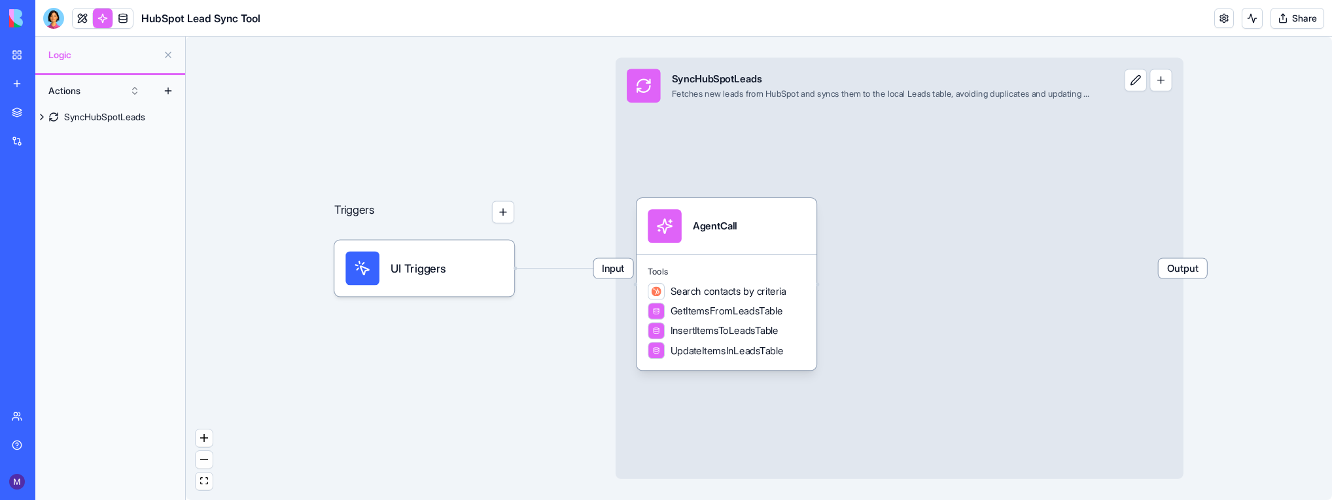
click at [107, 20] on link at bounding box center [103, 19] width 20 height 20
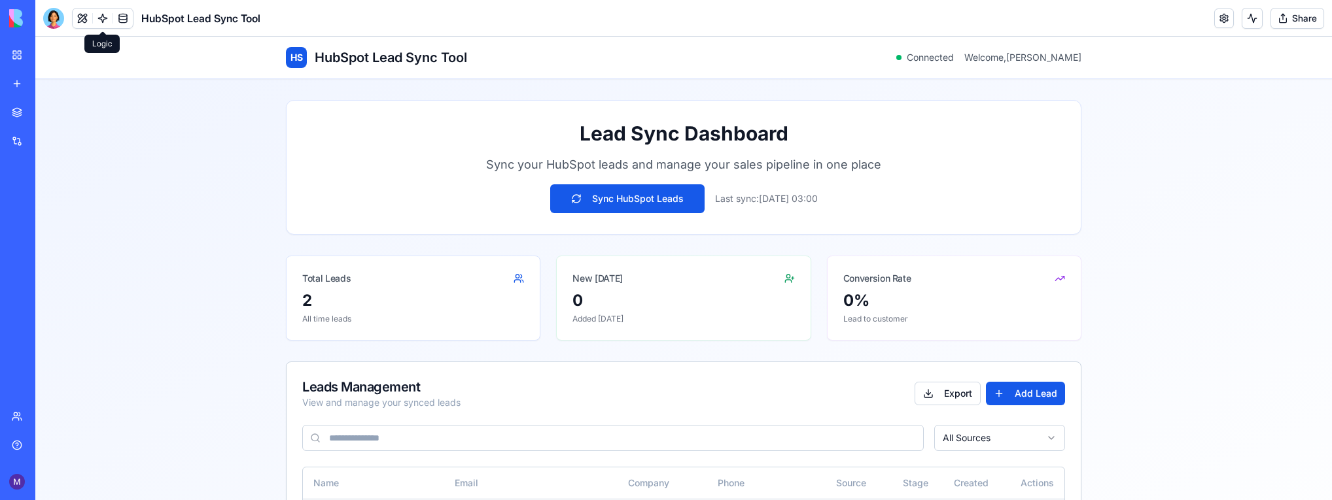
click at [113, 18] on div at bounding box center [113, 18] width 1 height 10
click at [119, 18] on link at bounding box center [123, 19] width 20 height 20
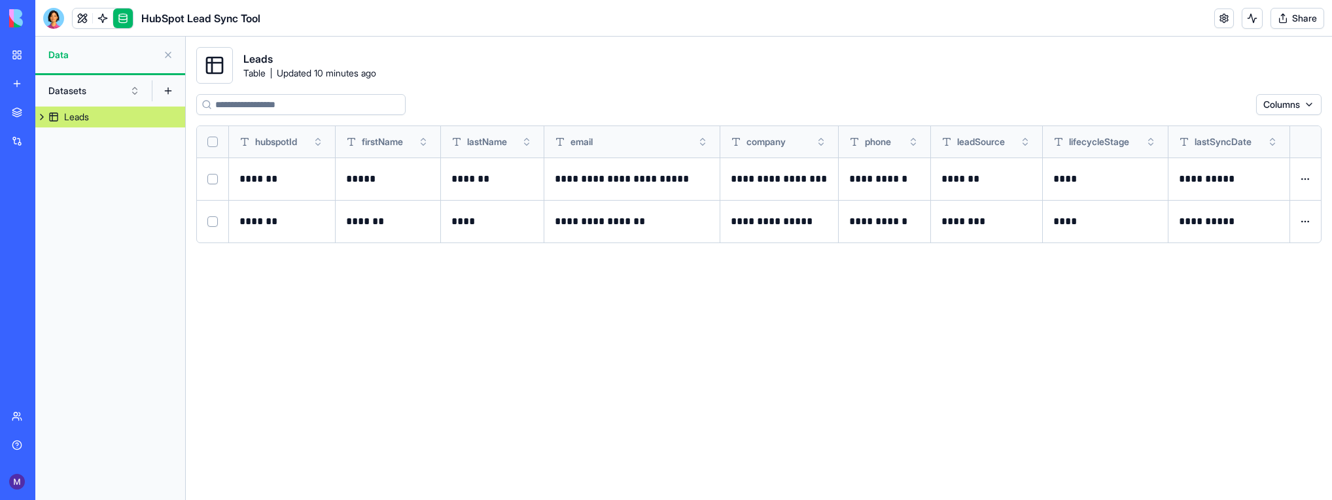
click at [91, 124] on link "Leads" at bounding box center [110, 117] width 150 height 21
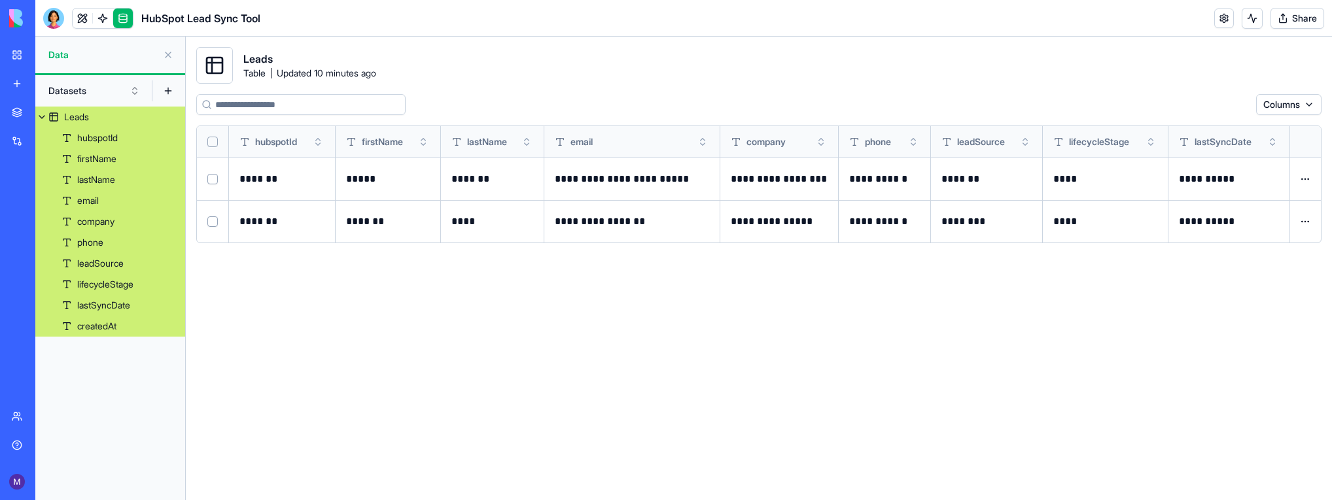
click at [72, 118] on div "Leads" at bounding box center [76, 117] width 25 height 13
click at [163, 117] on link "Leads" at bounding box center [110, 117] width 150 height 21
click at [270, 55] on span "Leads" at bounding box center [257, 59] width 29 height 16
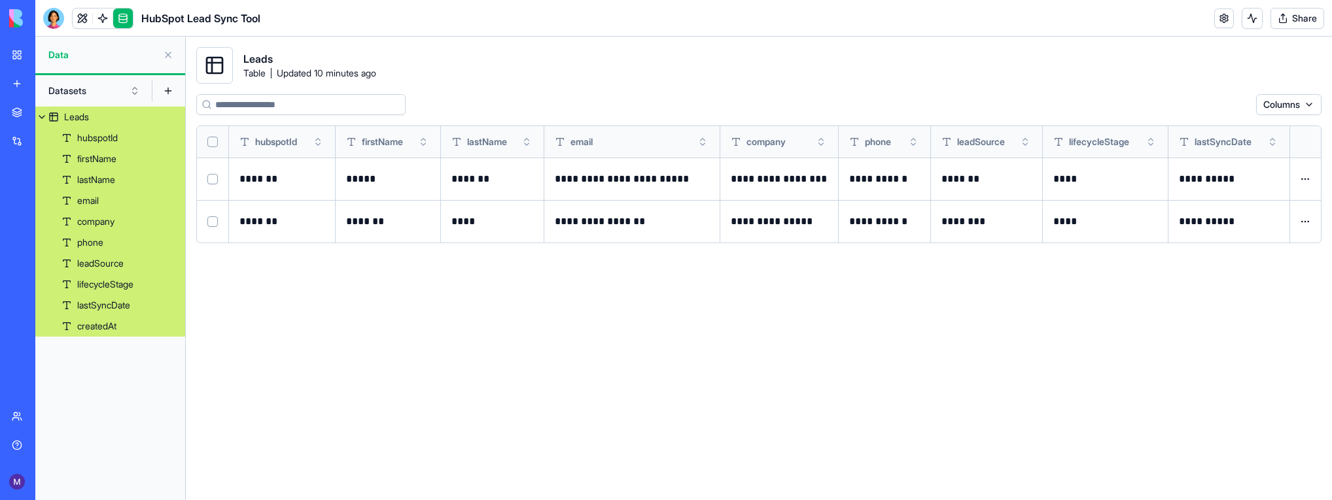
click at [341, 50] on div "Leads Table Updated 10 minutes ago" at bounding box center [286, 65] width 180 height 37
click at [96, 17] on link at bounding box center [103, 19] width 20 height 20
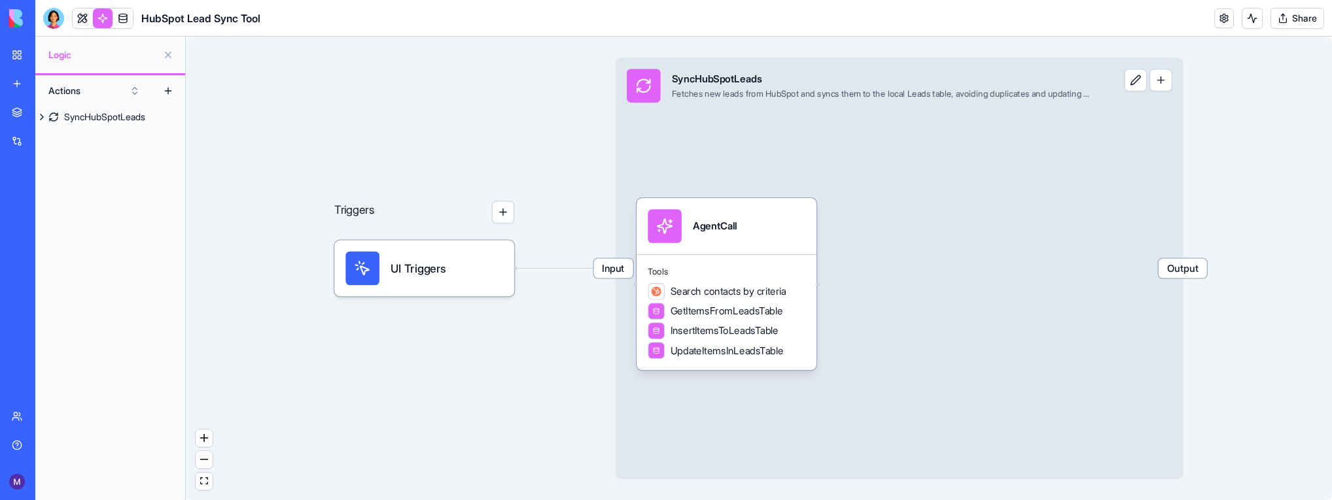
click at [124, 20] on link at bounding box center [123, 19] width 20 height 20
